Goal: Information Seeking & Learning: Learn about a topic

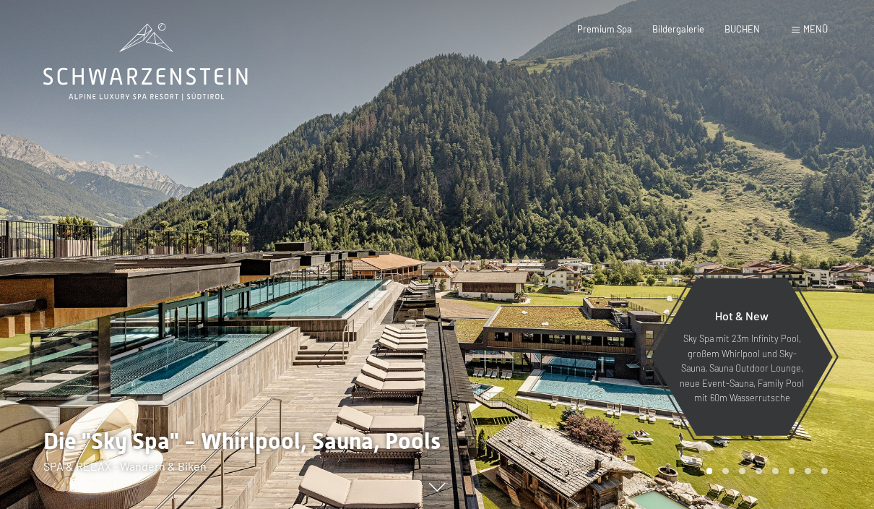
click at [793, 36] on div "Buchen Anfragen Premium Spa Bildergalerie BUCHEN Menü DE IT EN Gutschein Bilder…" at bounding box center [682, 29] width 292 height 13
click at [815, 32] on span "Menü" at bounding box center [815, 29] width 25 height 12
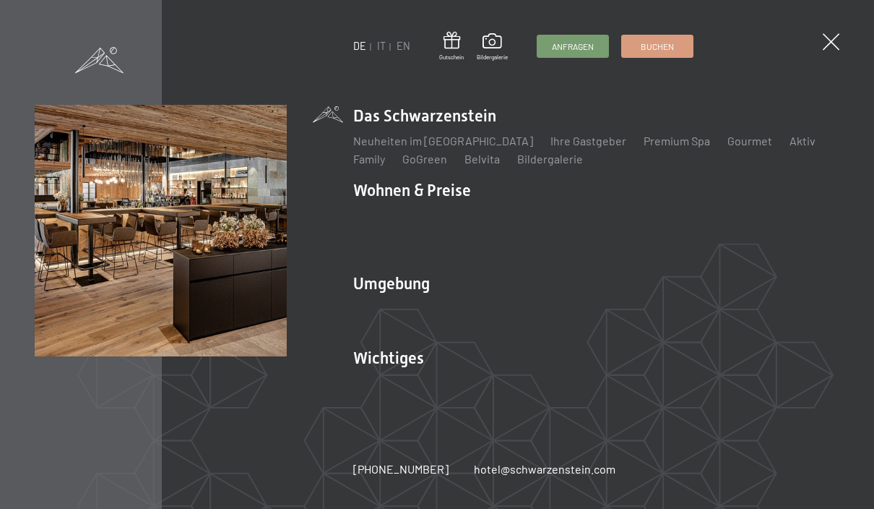
click at [649, 141] on link "Premium Spa" at bounding box center [677, 141] width 66 height 14
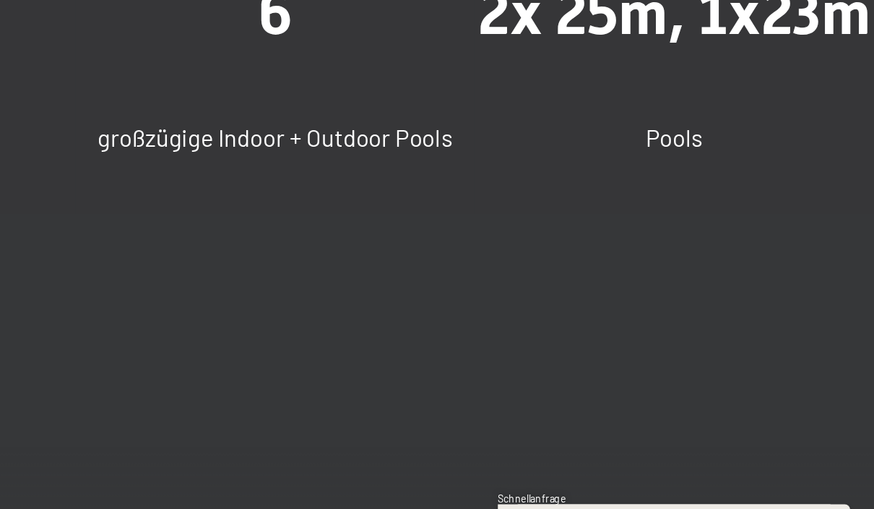
scroll to position [954, 0]
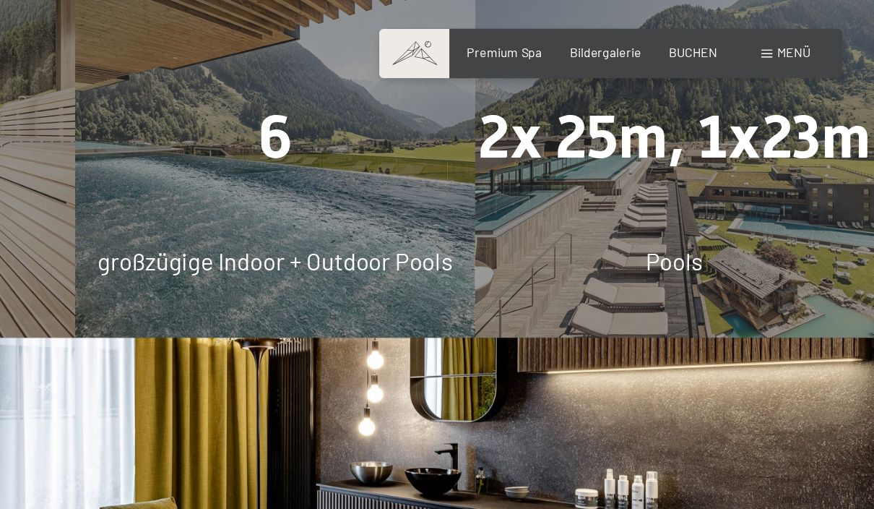
click at [583, 214] on div "2x 25m, 1x23m Pools" at bounding box center [728, 102] width 291 height 291
click at [585, 128] on span "2x 25m, 1x23m" at bounding box center [728, 102] width 287 height 51
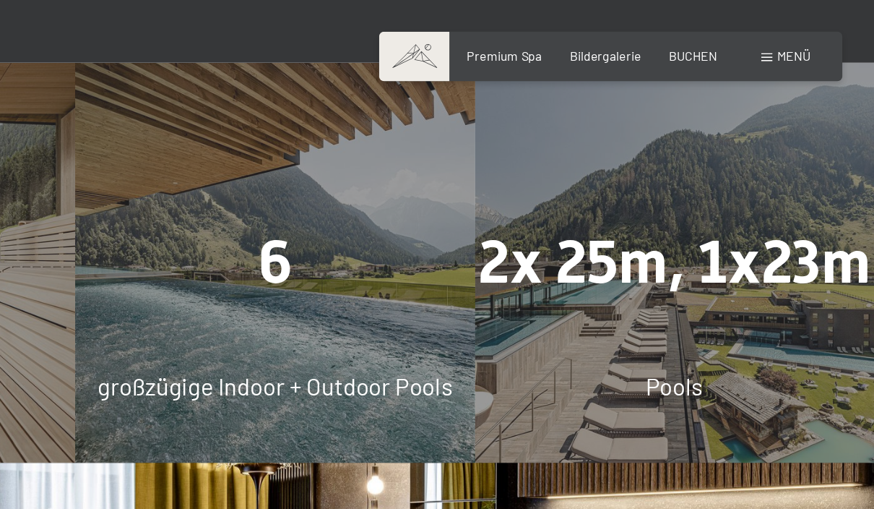
scroll to position [863, 1]
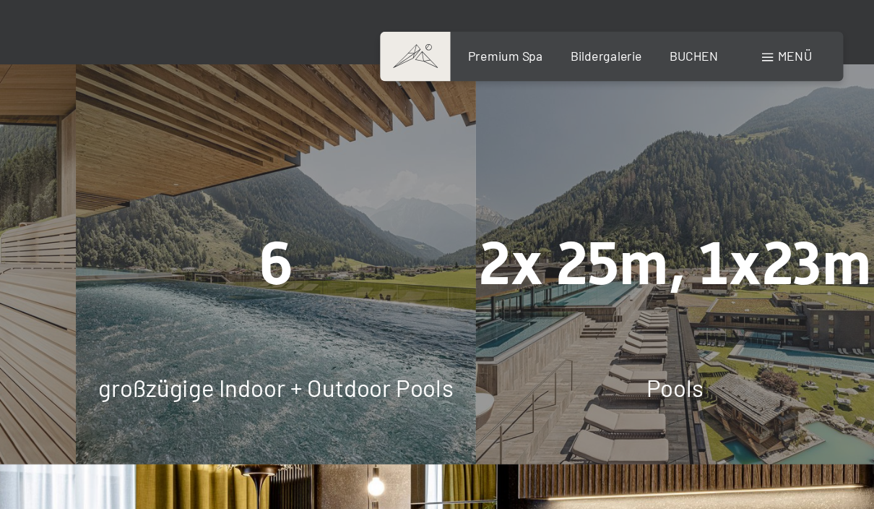
click at [585, 218] on span "2x 25m, 1x23m" at bounding box center [728, 193] width 287 height 51
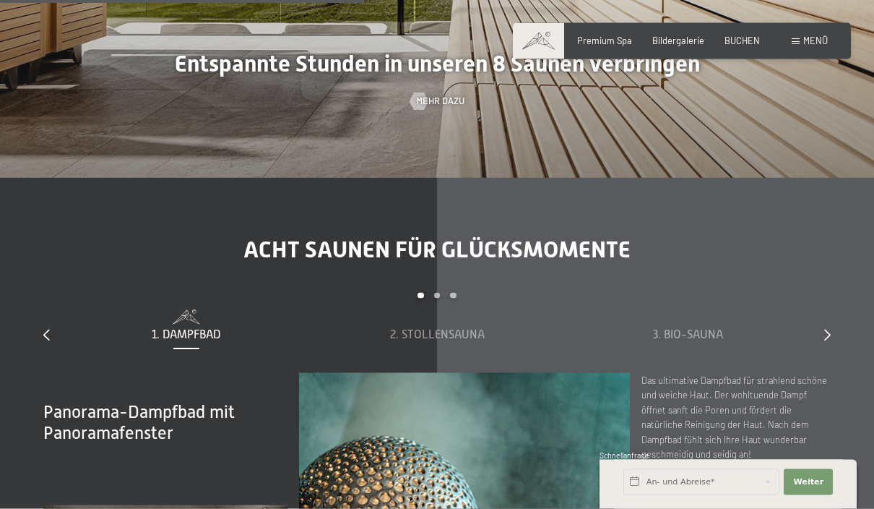
scroll to position [3426, 0]
click at [441, 108] on span "Mehr dazu" at bounding box center [440, 101] width 48 height 13
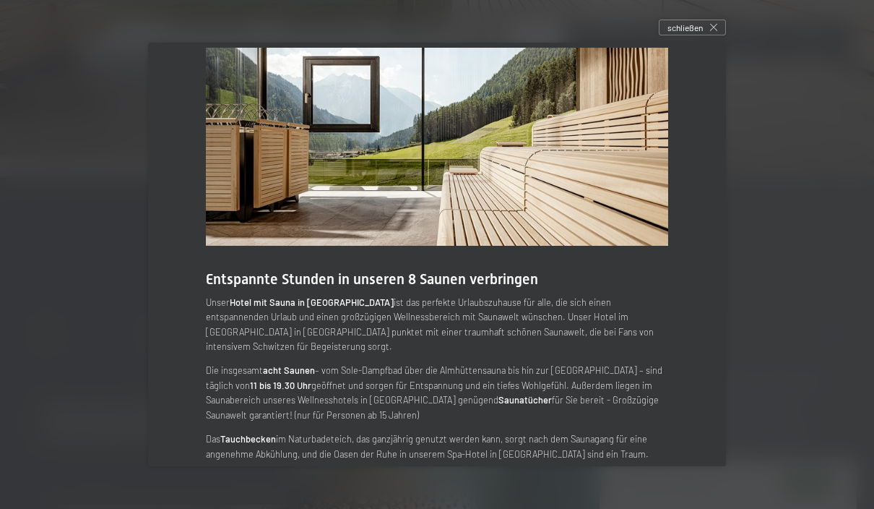
scroll to position [20, 0]
click at [713, 30] on icon at bounding box center [713, 27] width 7 height 7
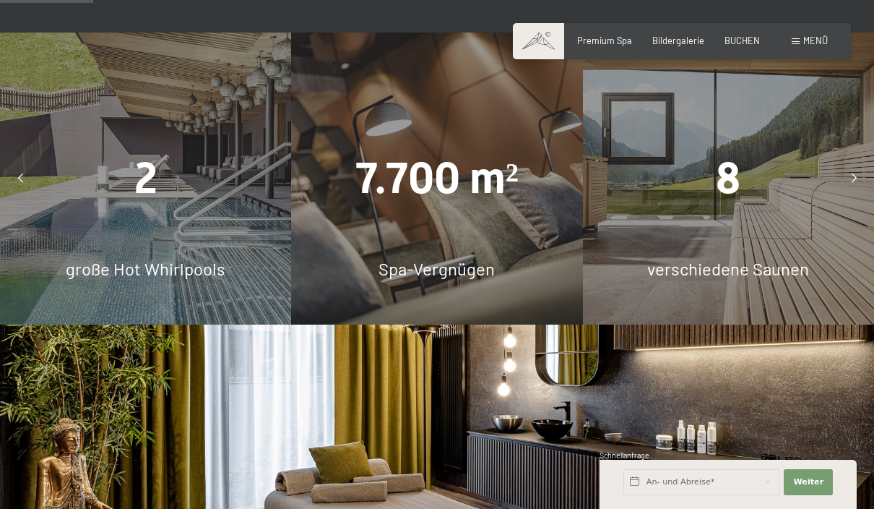
scroll to position [848, 0]
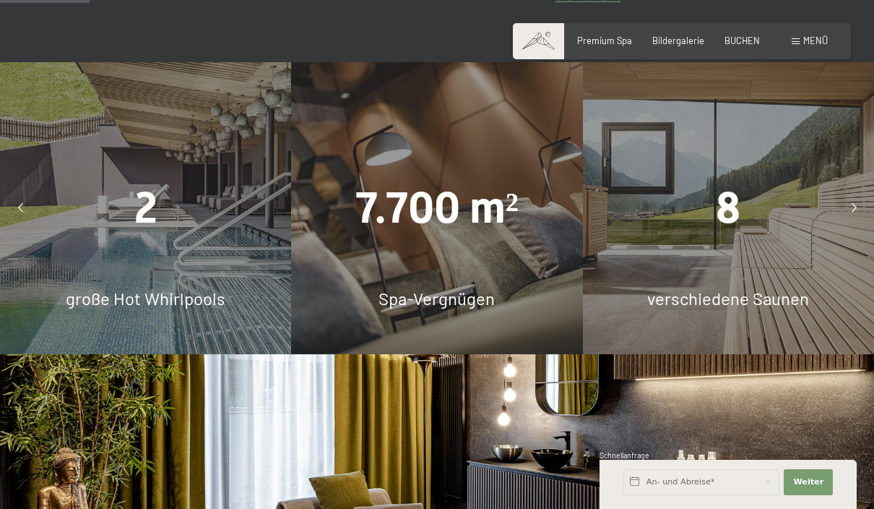
click at [196, 353] on div "2 große Hot Whirlpools" at bounding box center [145, 207] width 291 height 291
click at [30, 222] on div at bounding box center [20, 208] width 29 height 29
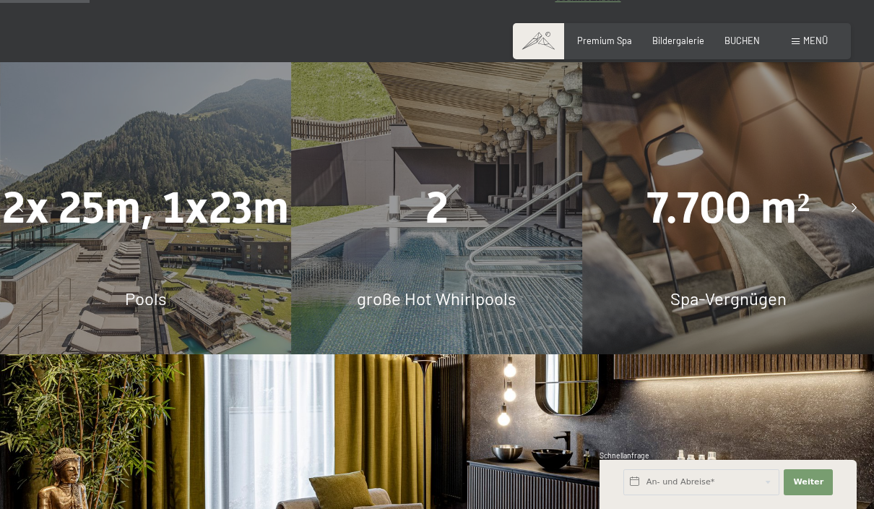
click at [131, 353] on div "2x 25m, 1x23m Pools" at bounding box center [145, 207] width 291 height 291
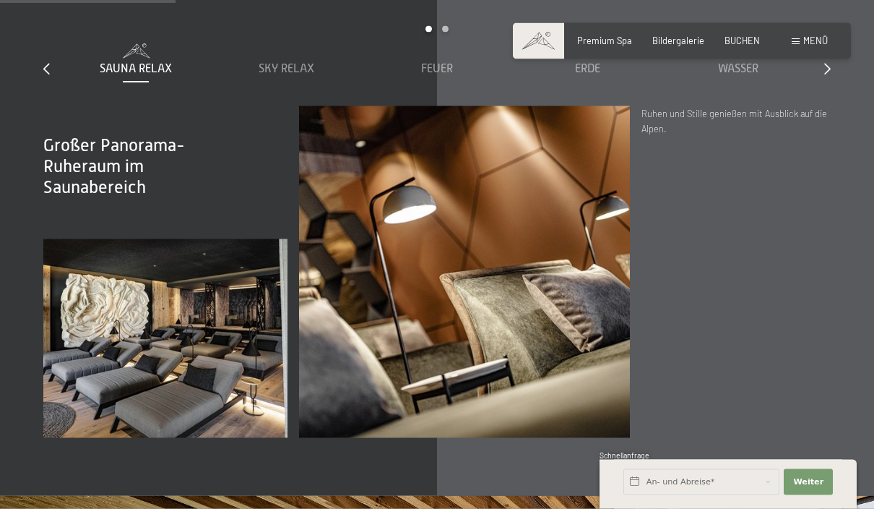
scroll to position [1665, 0]
click at [753, 75] on span "Wasser" at bounding box center [738, 68] width 40 height 13
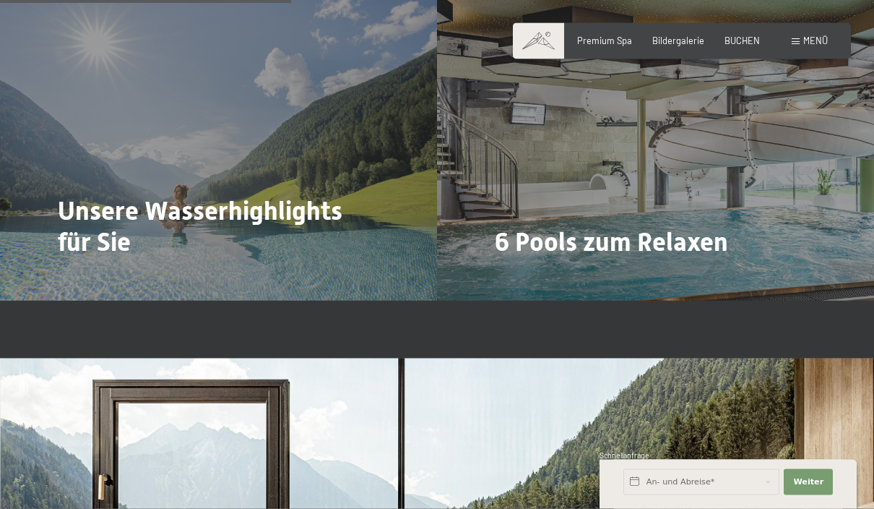
scroll to position [2737, 0]
click at [68, 290] on div at bounding box center [66, 280] width 10 height 17
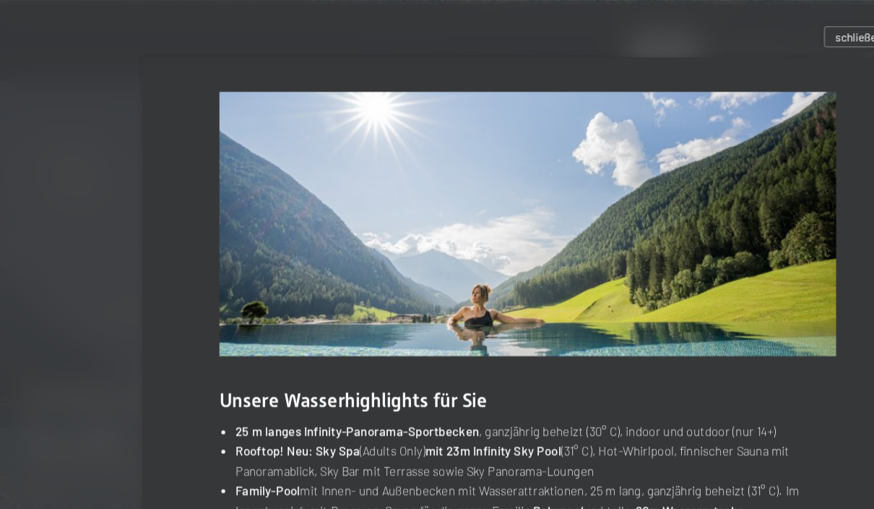
scroll to position [2526, 0]
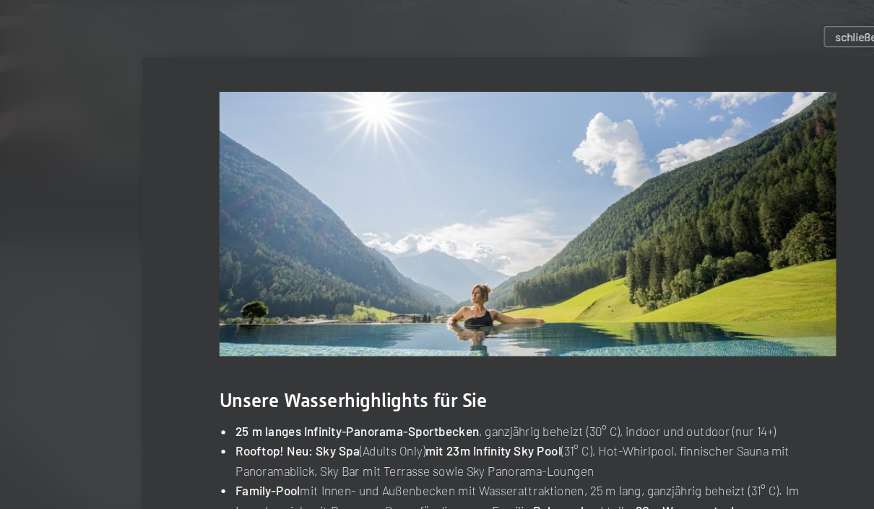
click at [667, 34] on span "schließen" at bounding box center [684, 28] width 35 height 12
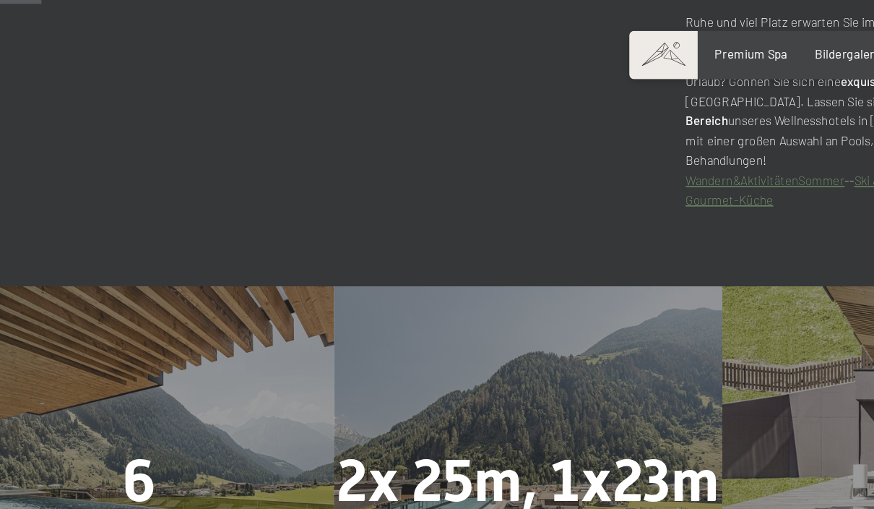
scroll to position [695, 0]
